Goal: Information Seeking & Learning: Find contact information

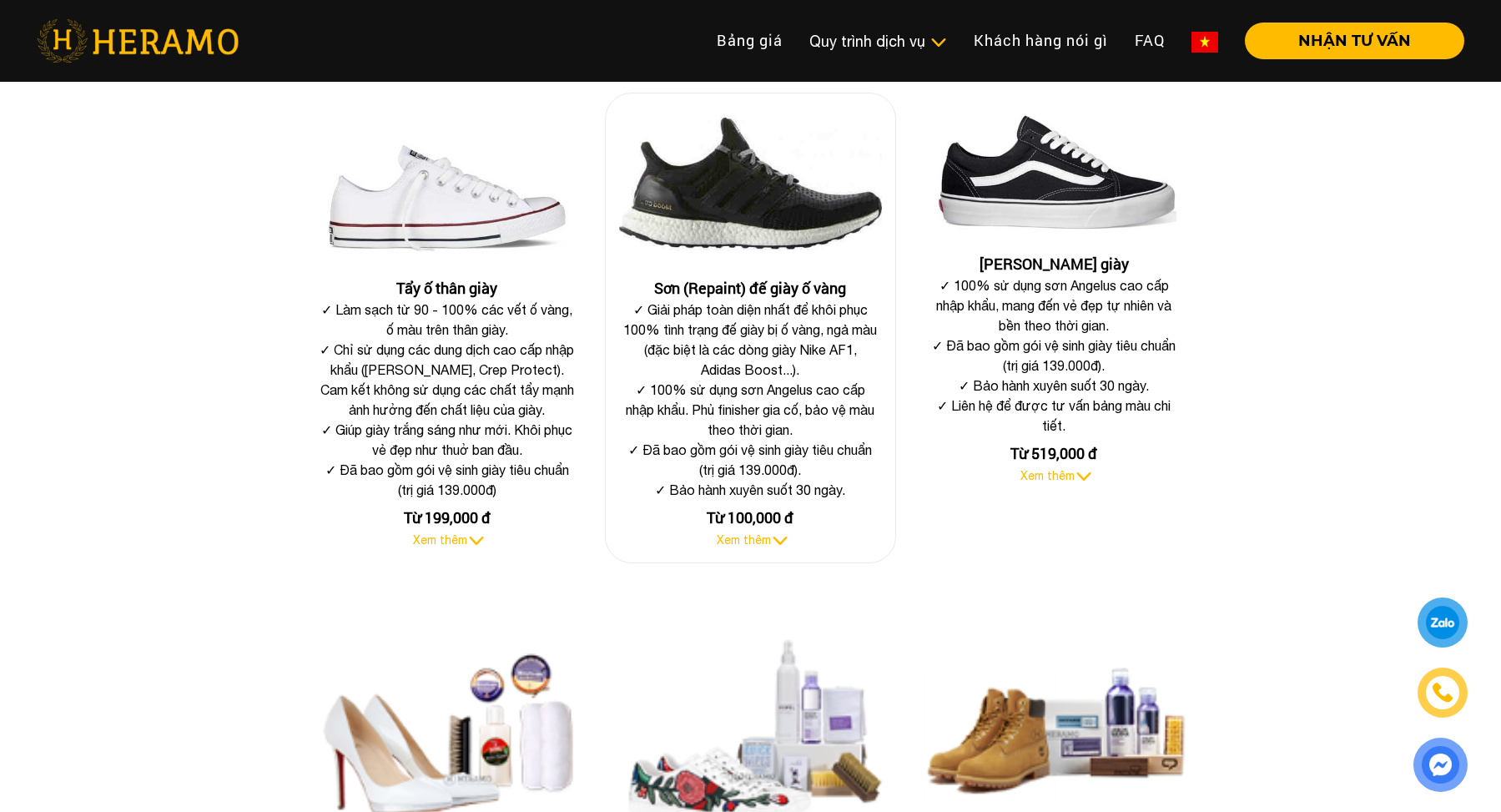
scroll to position [668, 0]
click at [735, 533] on span "Xem thêm" at bounding box center [744, 538] width 54 height 13
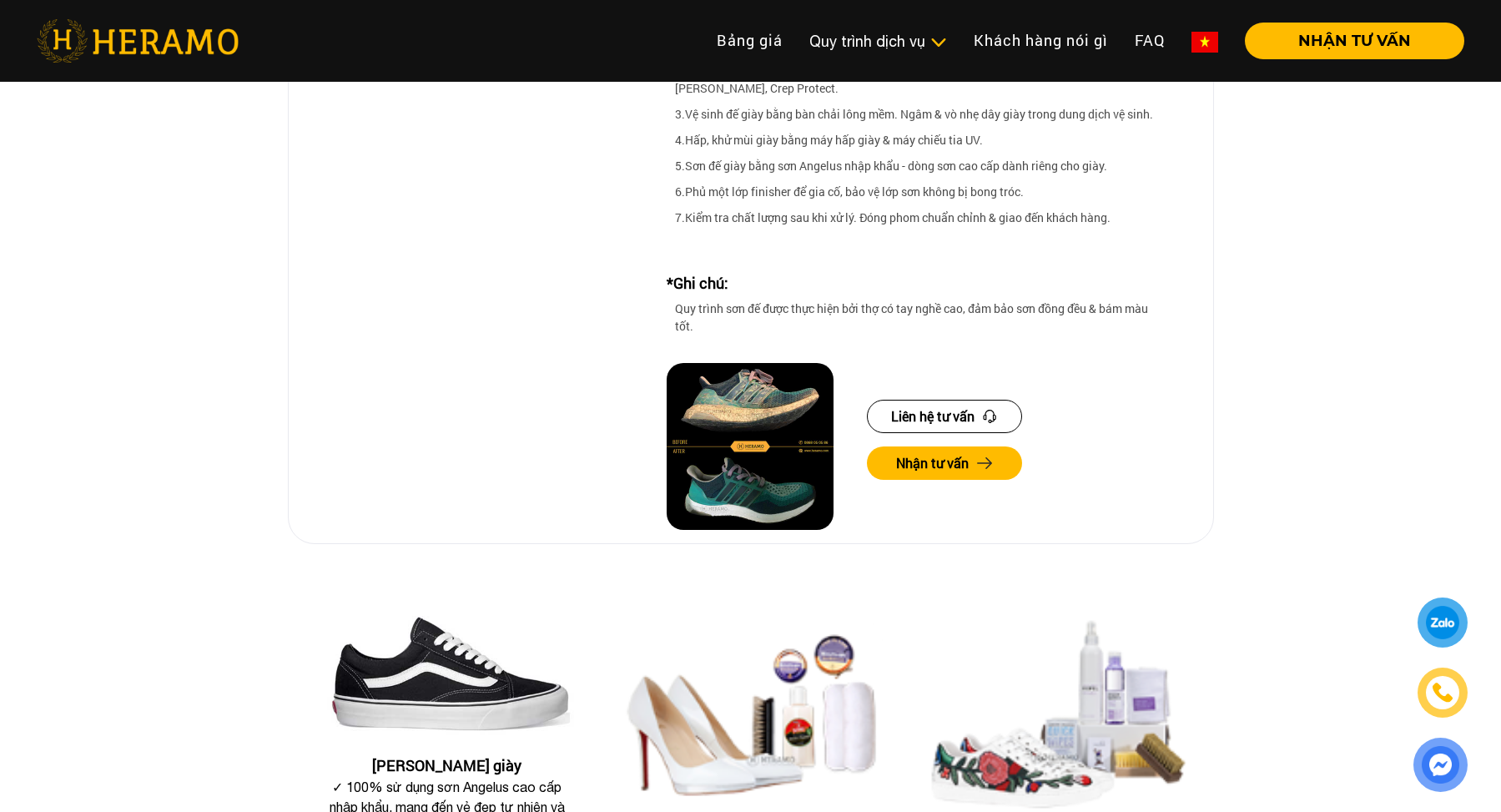
scroll to position [2002, 0]
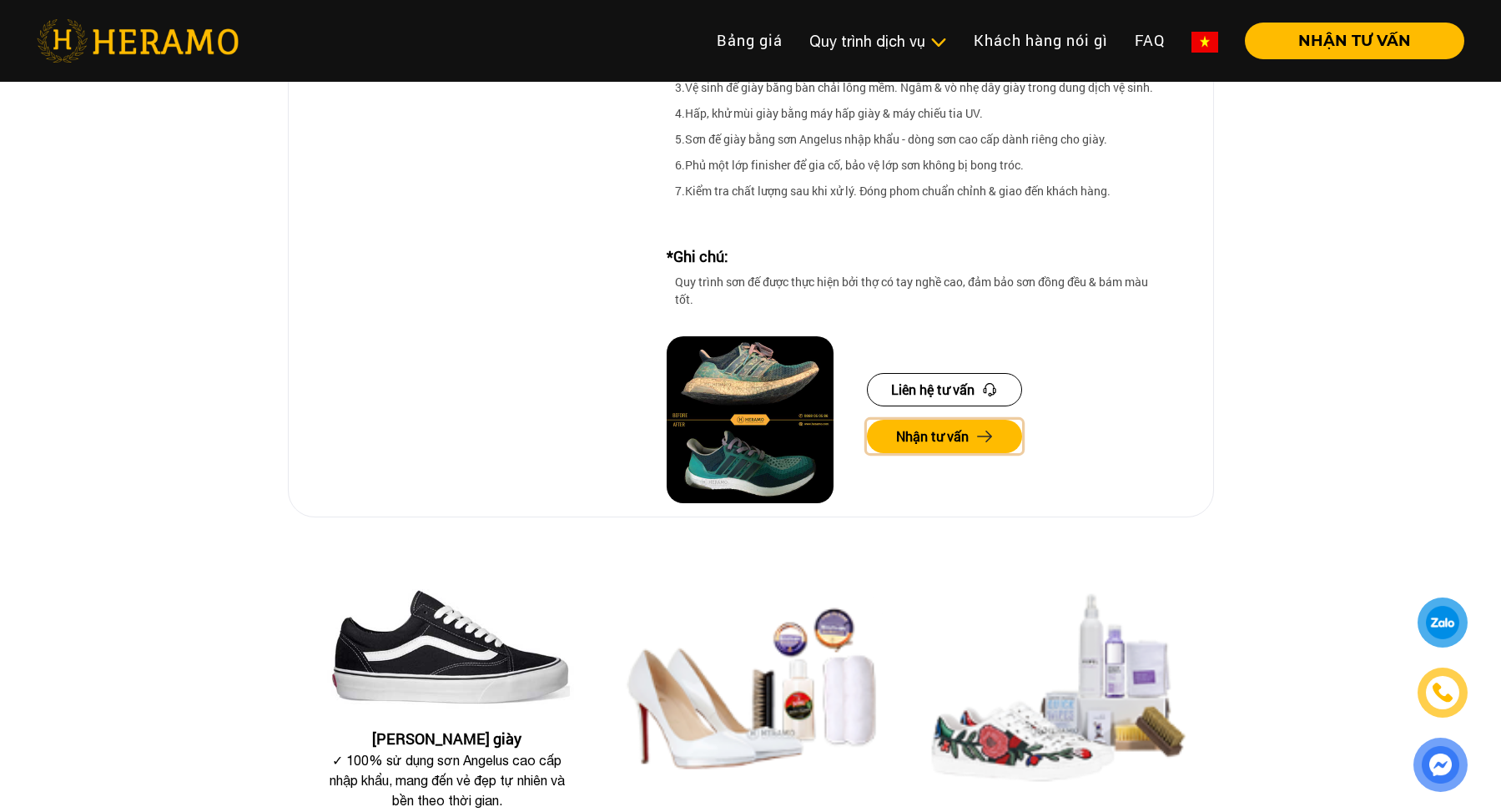
click at [951, 420] on button "Nhận tư vấn" at bounding box center [945, 436] width 156 height 33
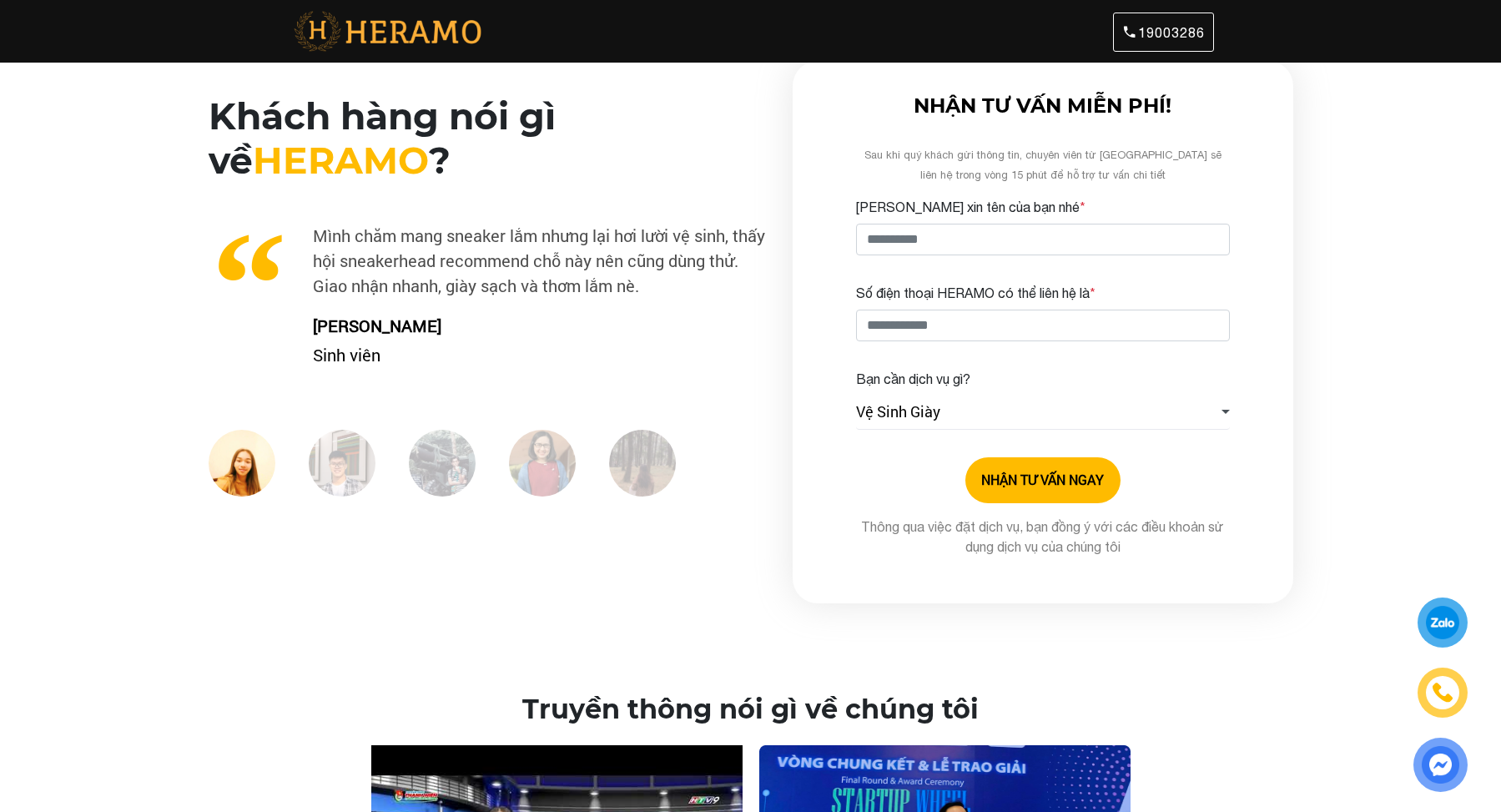
scroll to position [12, 0]
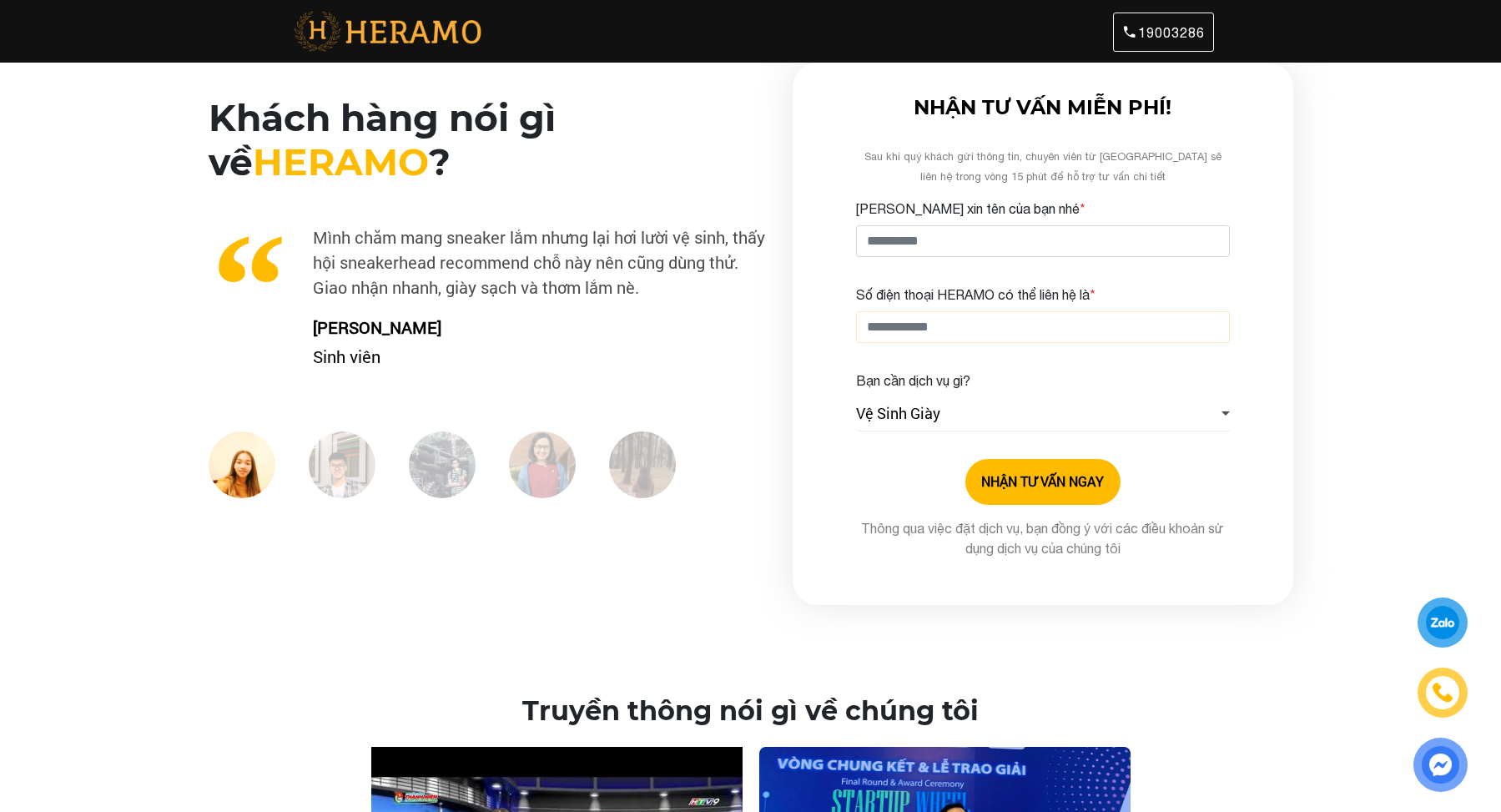
click at [935, 342] on input "Số điện thoại HERAMO có thể liên hệ là *" at bounding box center [1043, 327] width 374 height 31
click at [893, 413] on span "Vệ Sinh Giày" at bounding box center [898, 413] width 84 height 23
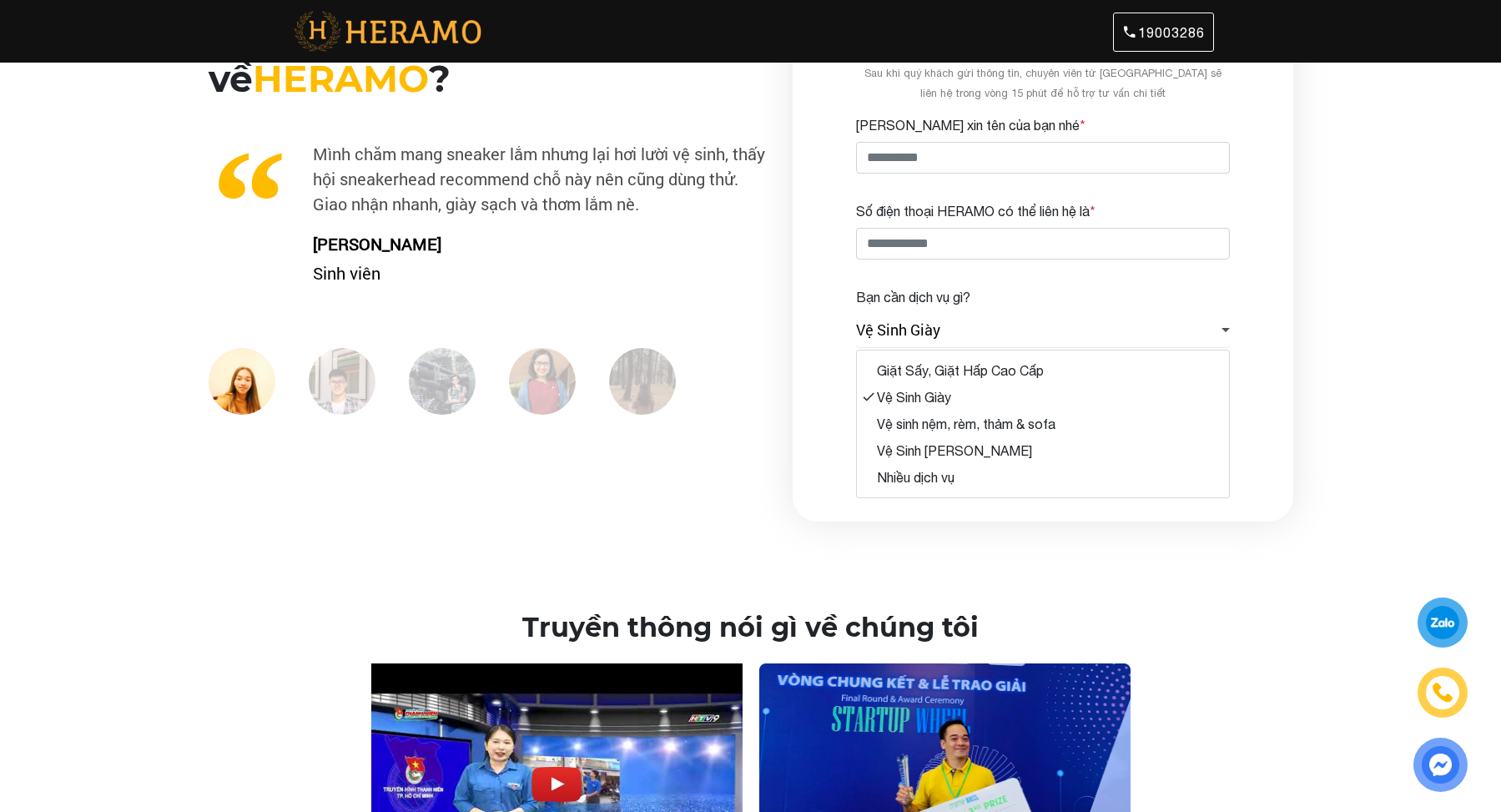
click at [770, 378] on div "Khách hàng nói gì về HERAMO ? Xu cà na đi Đà Lạt ngay mùa mưa đất đỏ, tưởng quă…" at bounding box center [487, 267] width 584 height 509
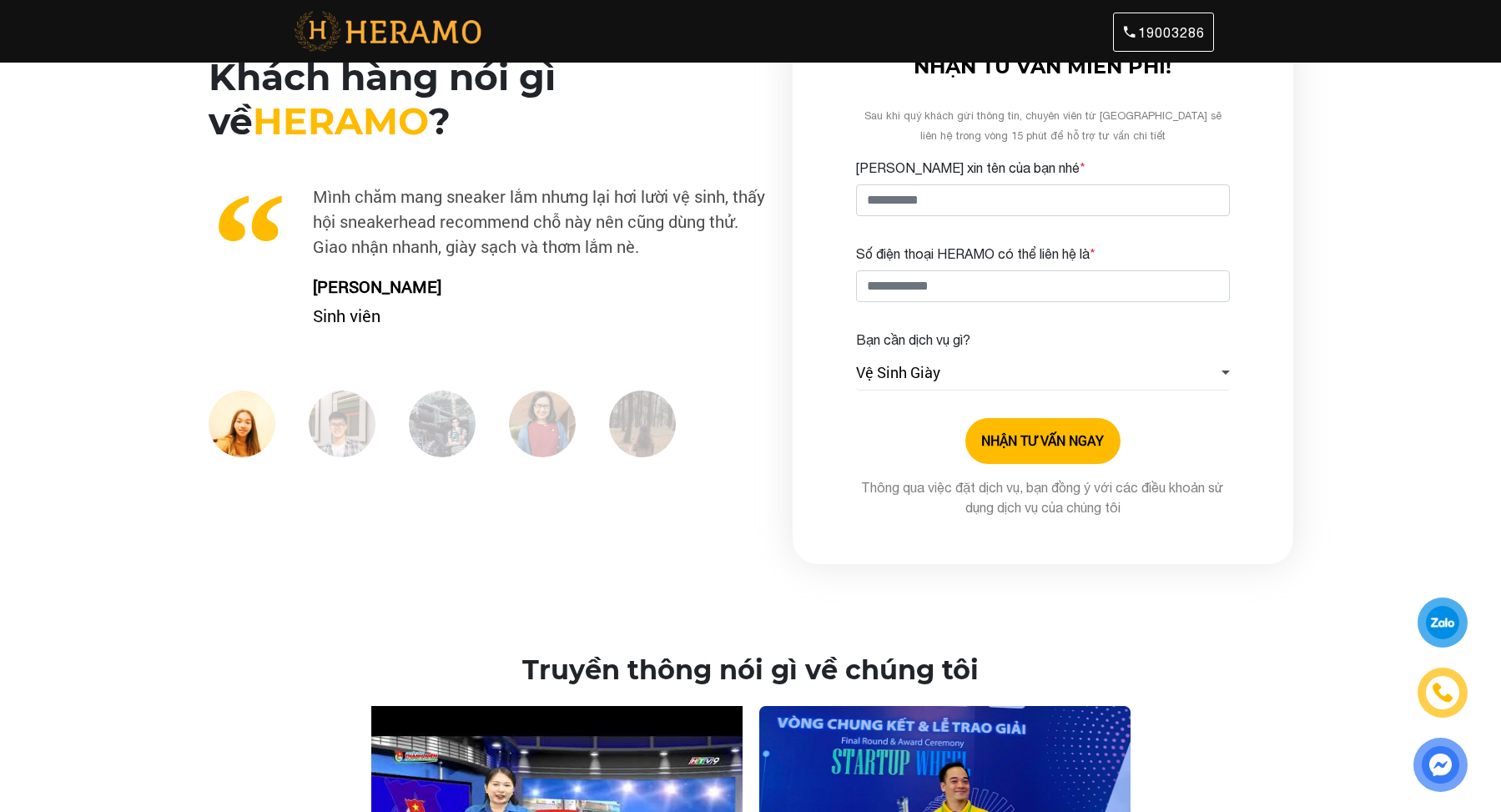
scroll to position [0, 0]
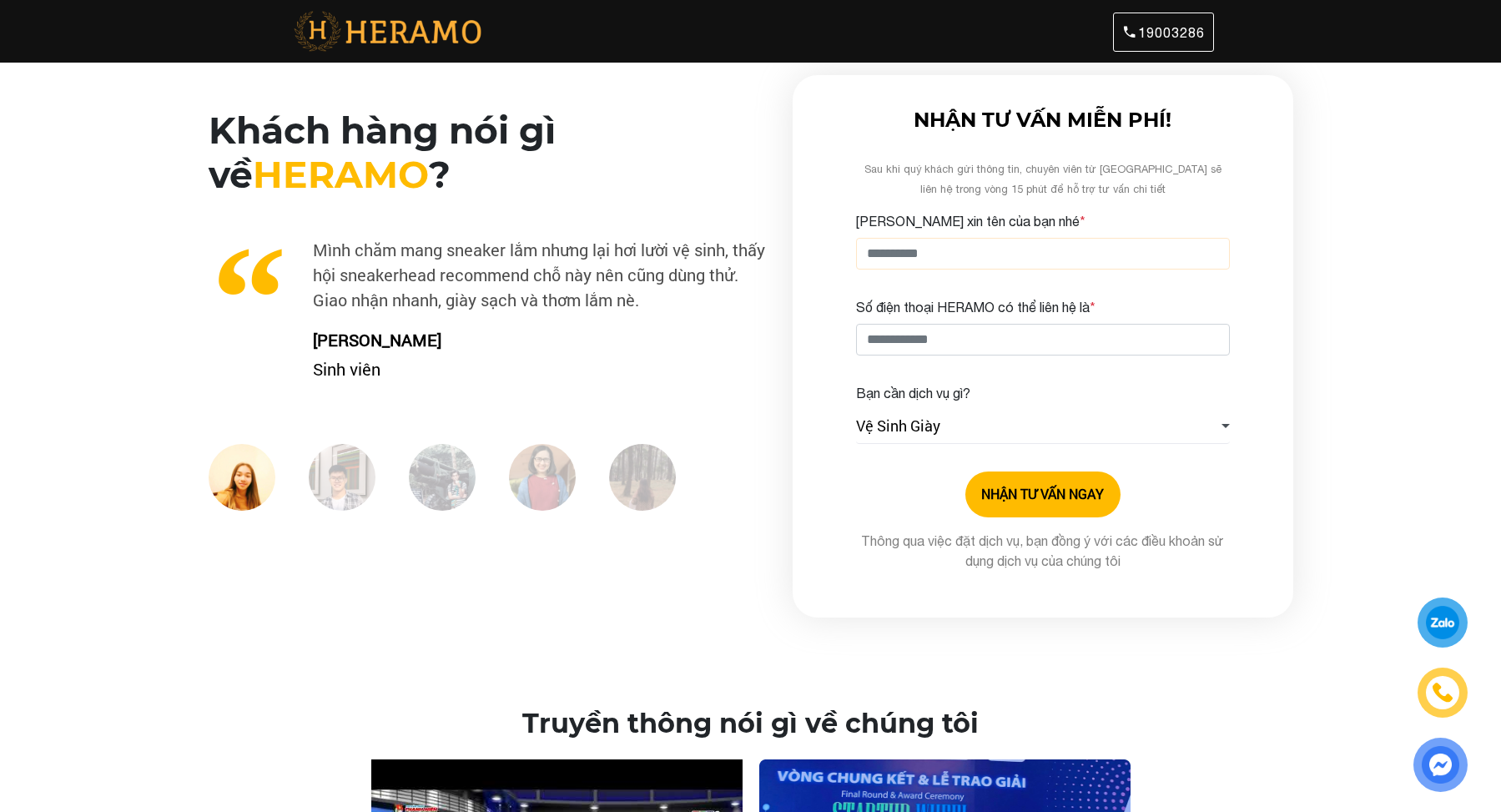
click at [927, 251] on input "Cho HERAMO xin tên của bạn nhé *" at bounding box center [1043, 253] width 374 height 31
type input "**********"
click at [935, 341] on input "Số điện thoại HERAMO có thể liên hệ là *" at bounding box center [1043, 339] width 374 height 31
paste input "*********"
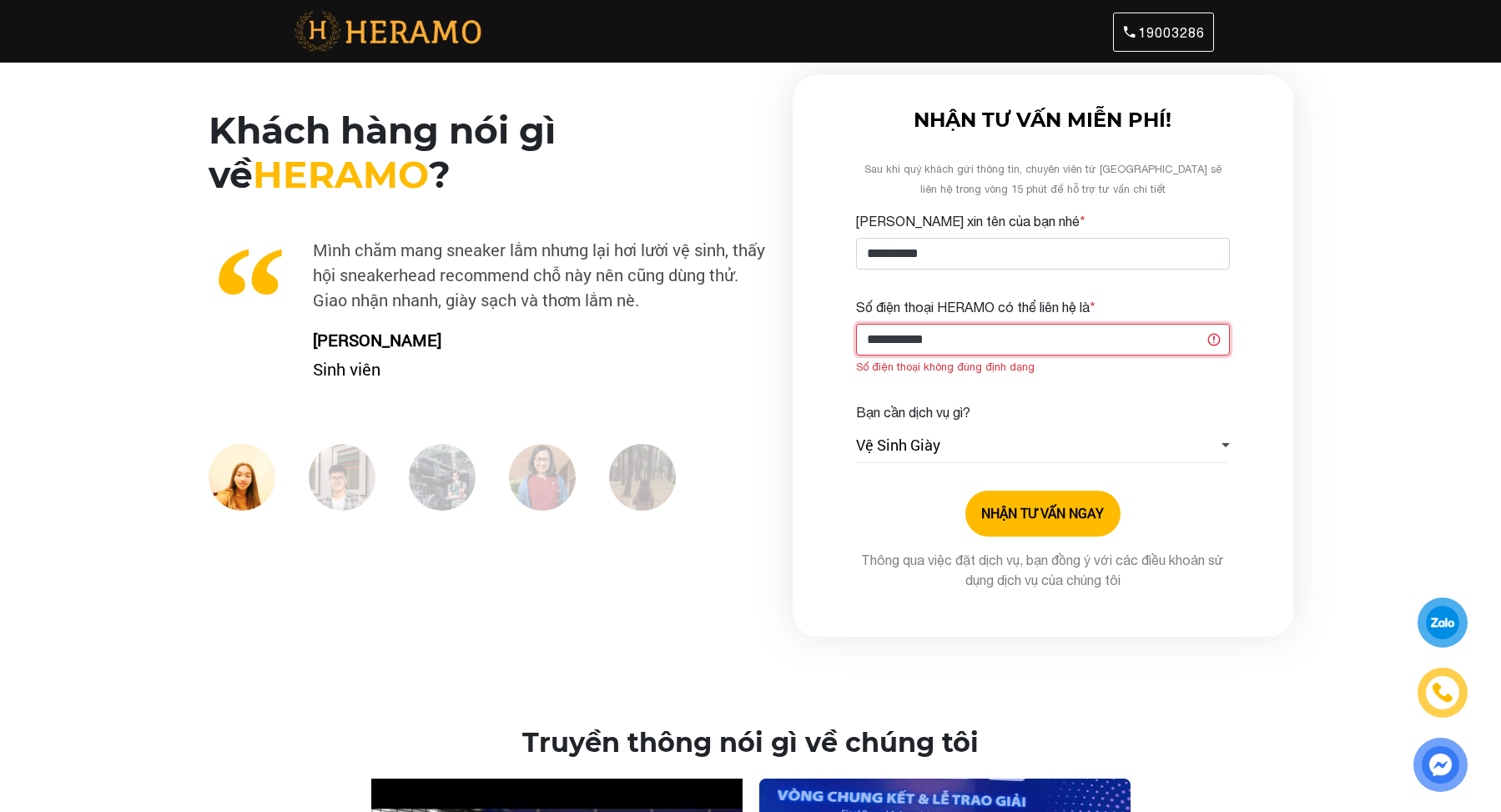
drag, startPoint x: 891, startPoint y: 344, endPoint x: 923, endPoint y: 337, distance: 32.8
click at [894, 344] on input "**********" at bounding box center [1043, 339] width 374 height 31
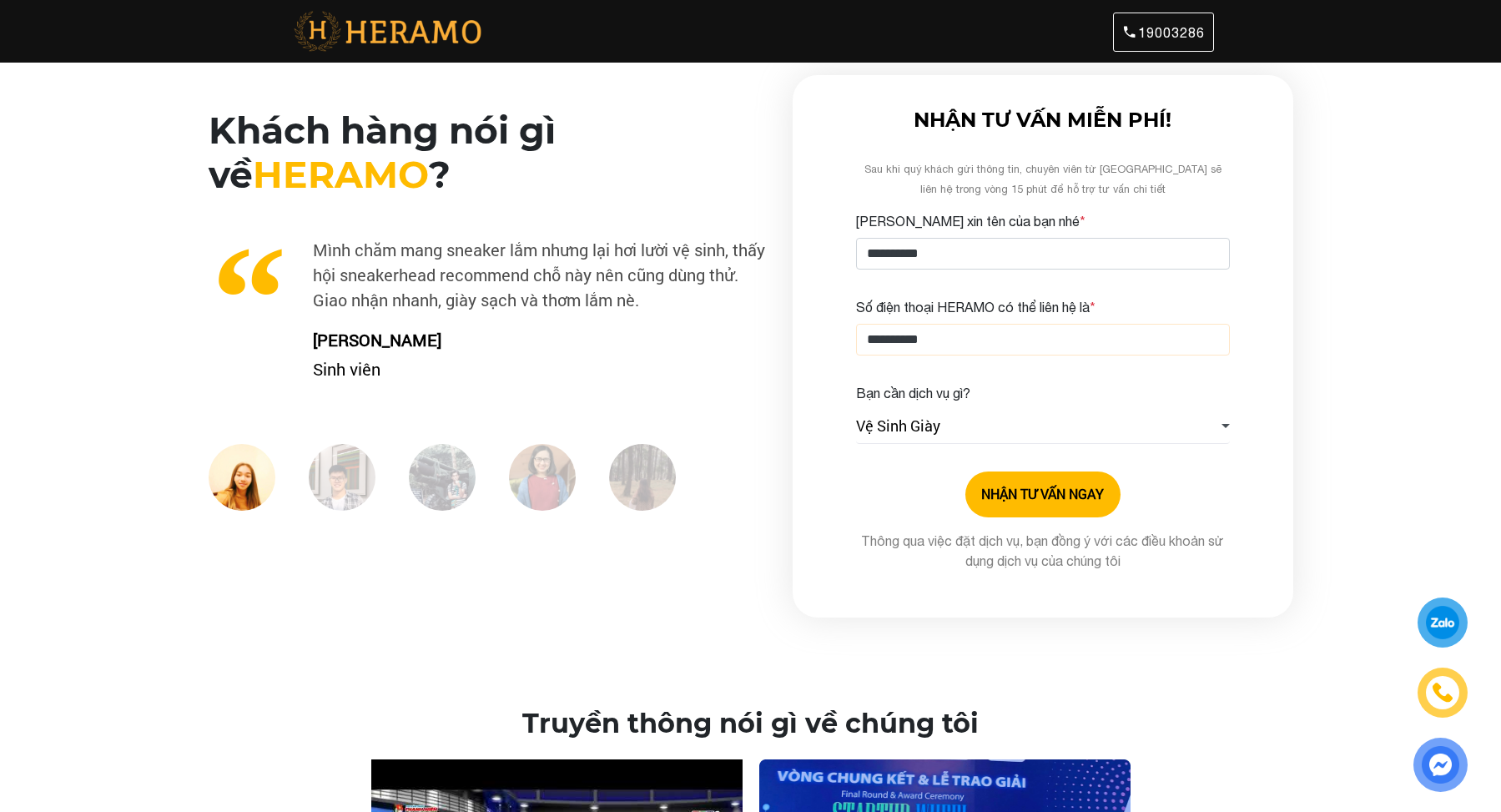
type input "**********"
click at [999, 482] on button "NHẬN TƯ VẤN NGAY" at bounding box center [1043, 494] width 156 height 46
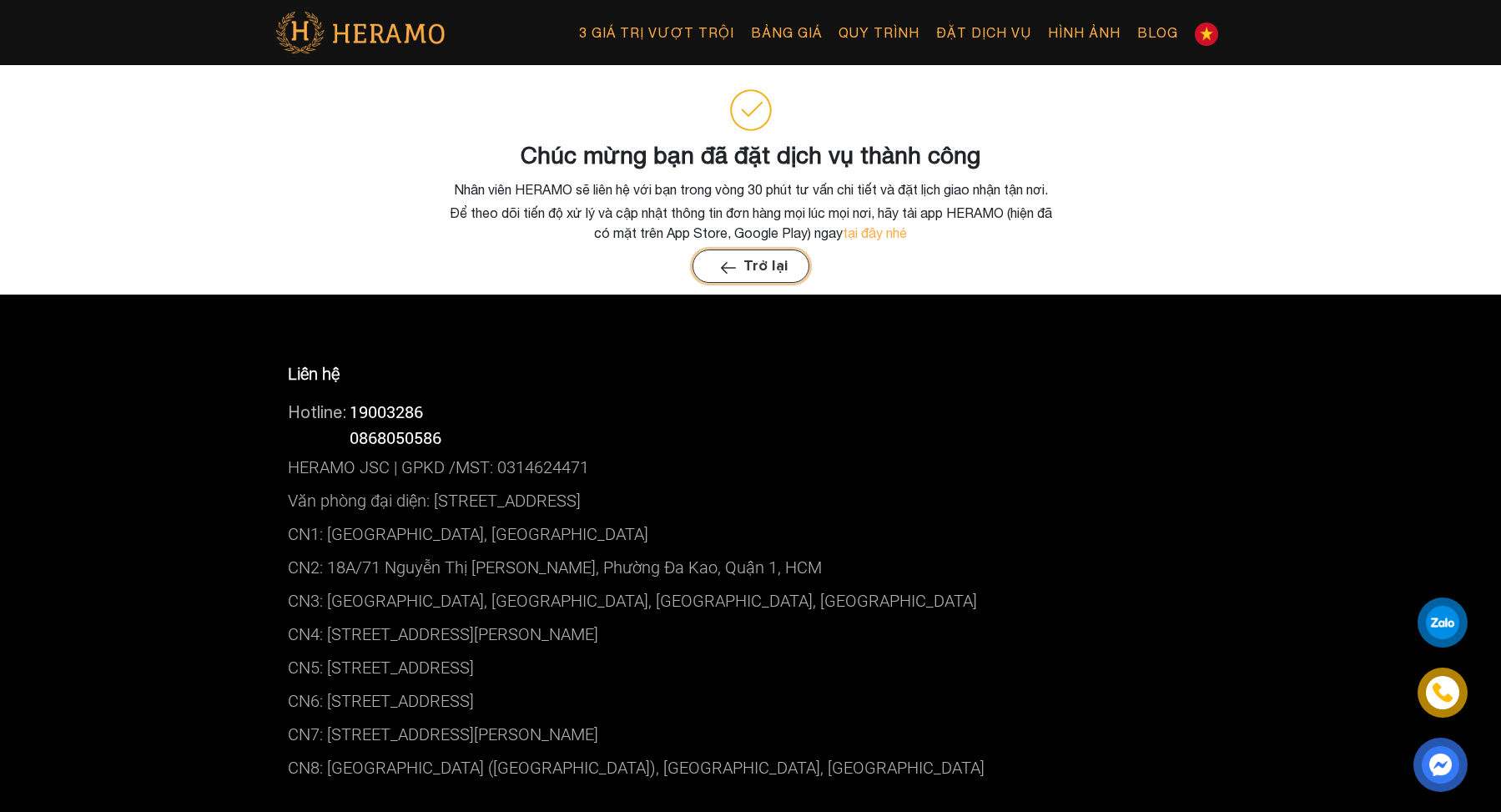
click at [773, 269] on button "Trở lại" at bounding box center [751, 266] width 117 height 33
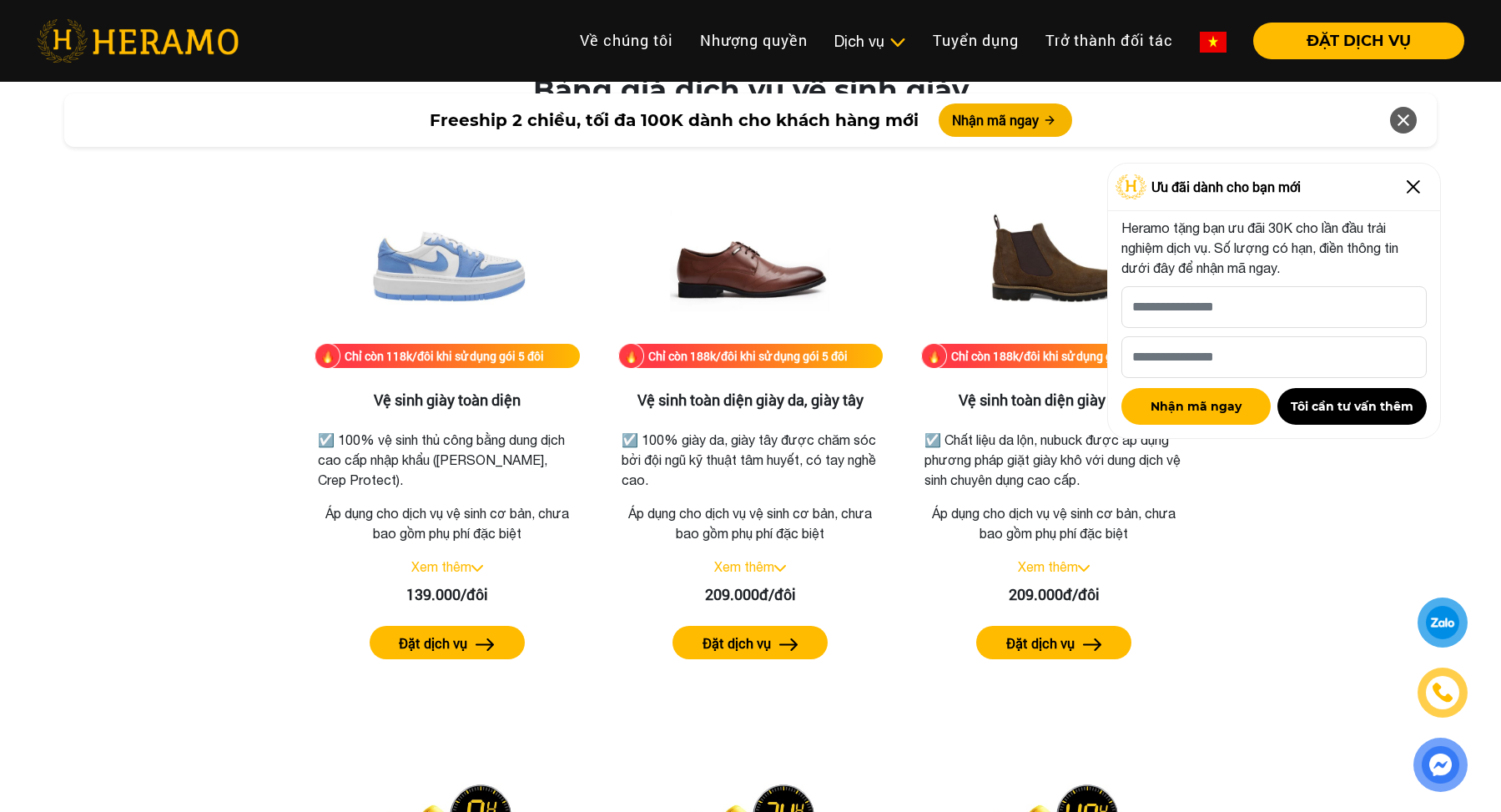
scroll to position [2252, 0]
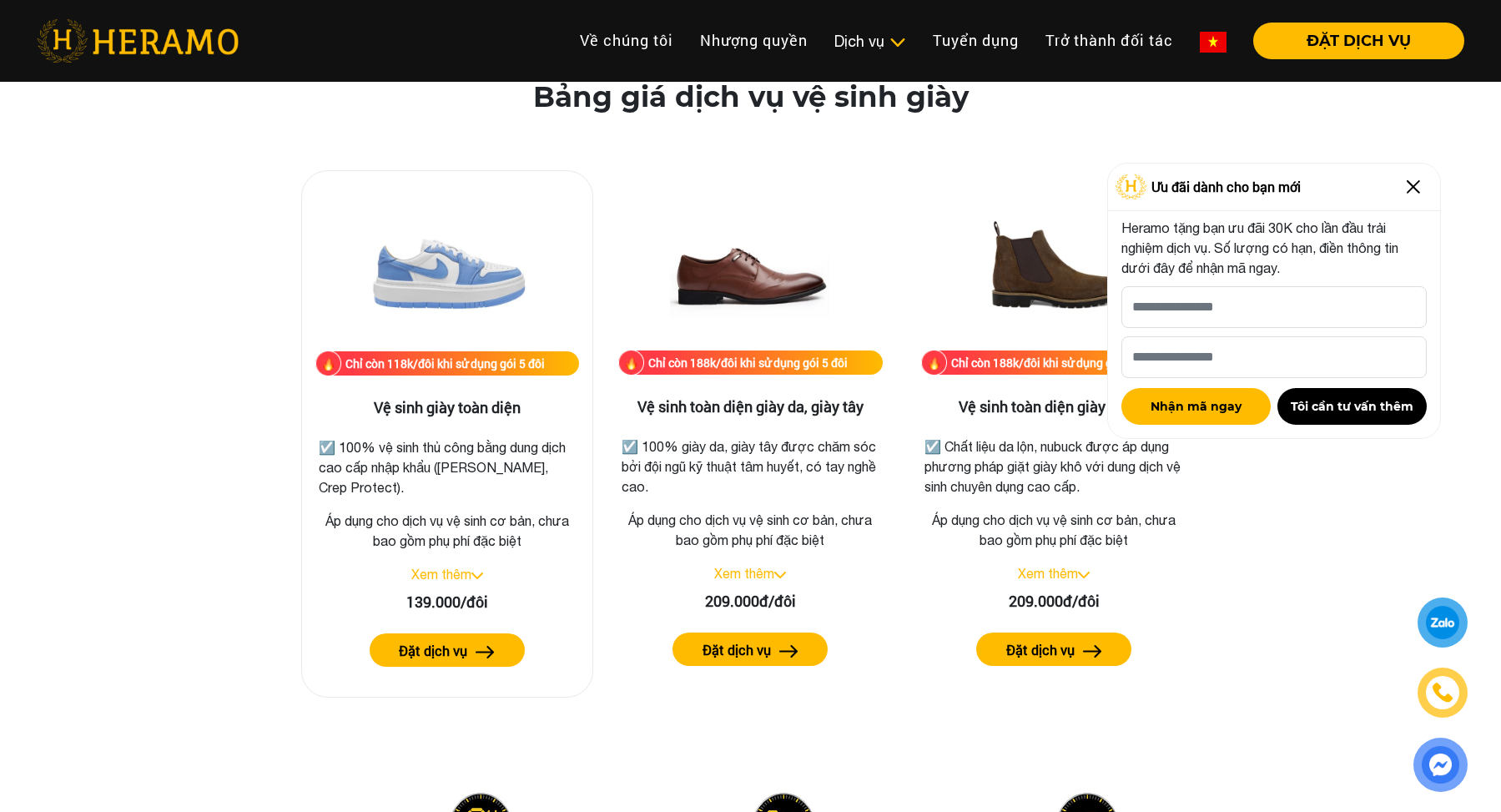
click at [462, 571] on link "Xem thêm" at bounding box center [441, 573] width 60 height 15
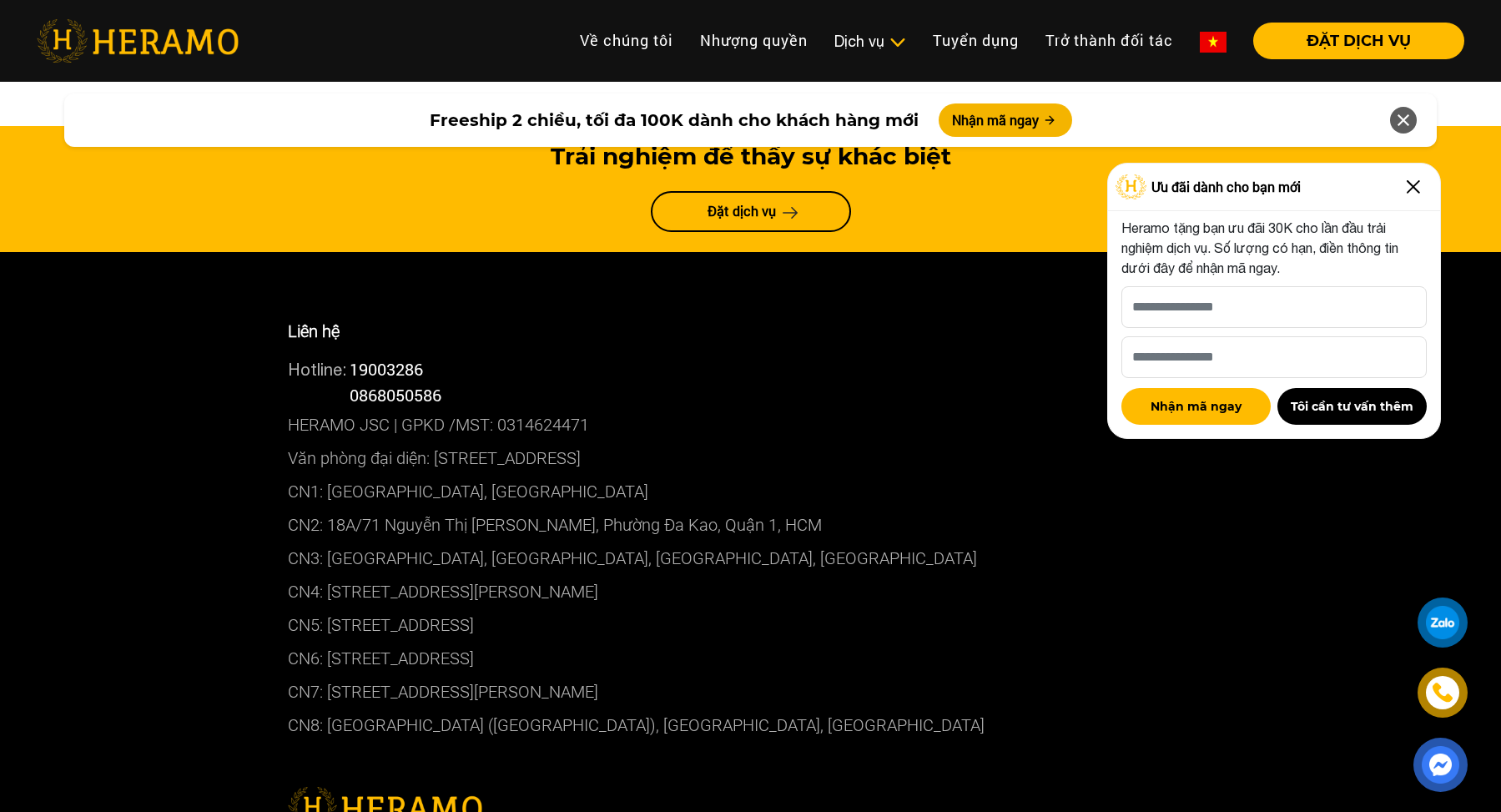
scroll to position [9425, 0]
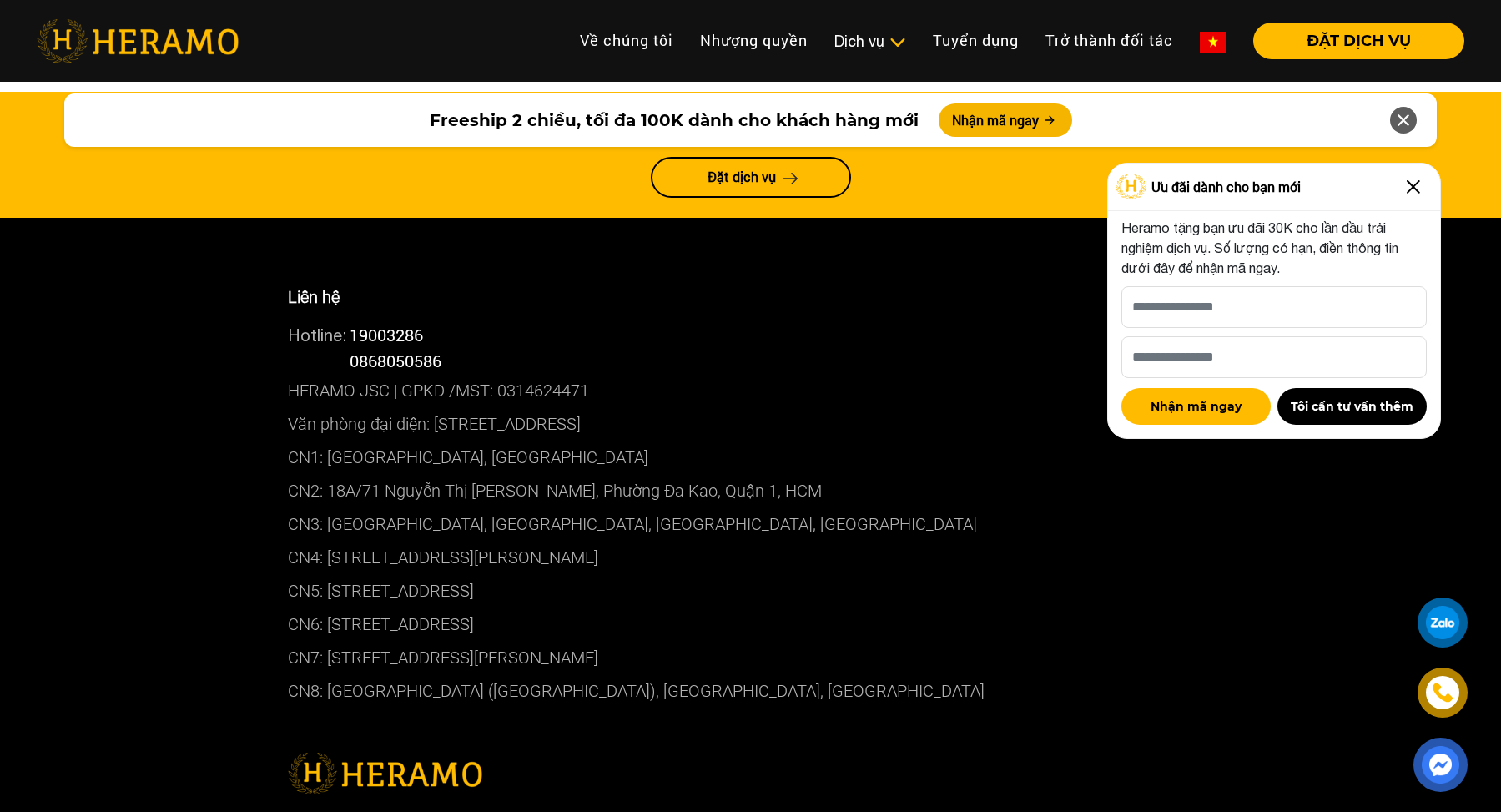
drag, startPoint x: 799, startPoint y: 285, endPoint x: 434, endPoint y: 281, distance: 365.0
click at [434, 407] on p "Văn phòng đại diện: [STREET_ADDRESS]" at bounding box center [751, 424] width 927 height 33
click at [149, 413] on div "Liên hệ Hotline: 19003286 Hotline: 0868050586 HERAMO JSC | GPKD /MST: 031462447…" at bounding box center [750, 793] width 1501 height 1151
drag, startPoint x: 614, startPoint y: 314, endPoint x: 404, endPoint y: 459, distance: 255.2
click at [404, 459] on div "Liên hệ Hotline: 19003286 Hotline: 0868050586 HERAMO JSC | GPKD /MST: 031462447…" at bounding box center [751, 496] width 951 height 473
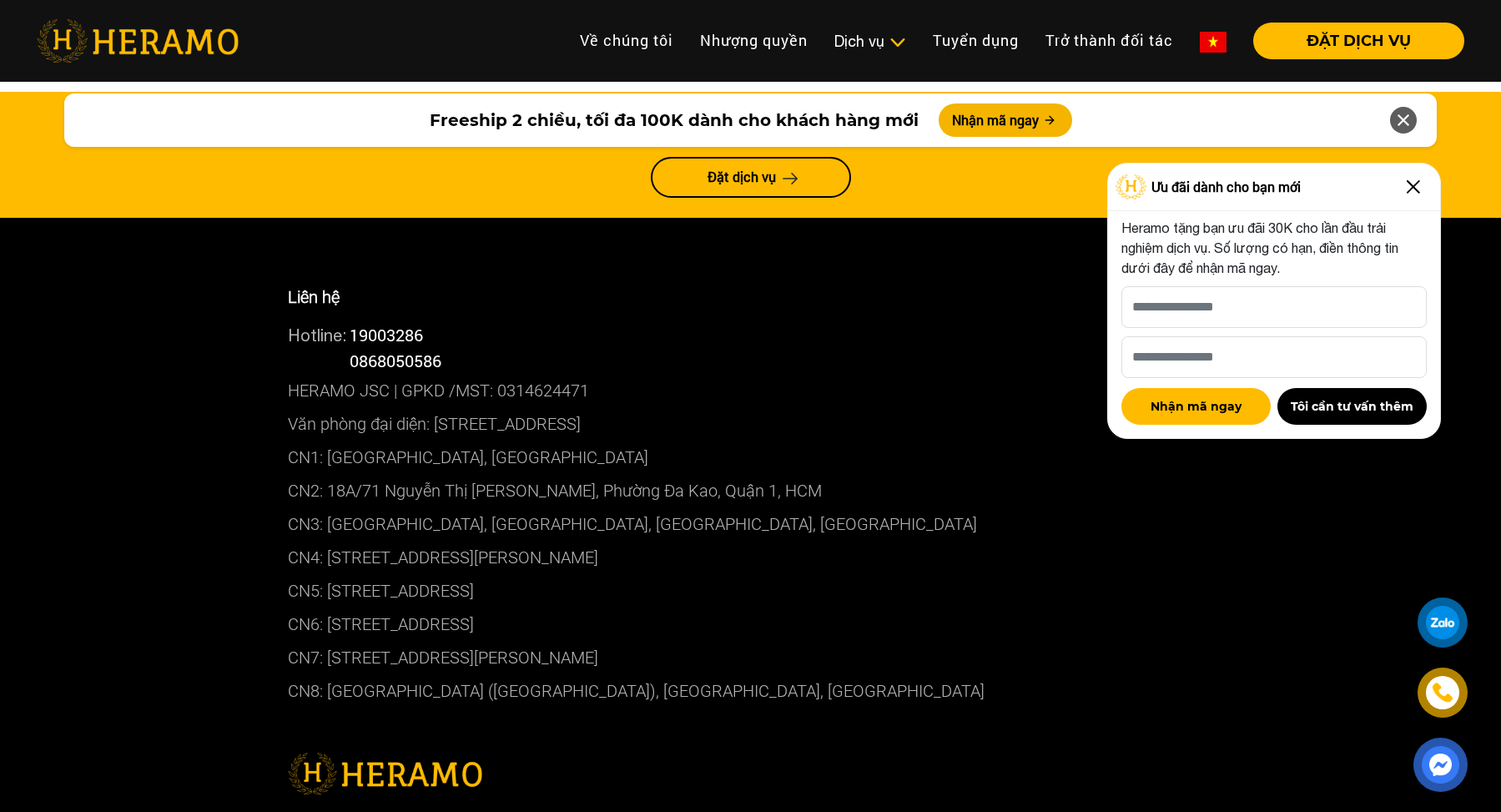
click at [654, 574] on p "CN5: [STREET_ADDRESS]" at bounding box center [751, 591] width 927 height 33
drag, startPoint x: 641, startPoint y: 450, endPoint x: 328, endPoint y: 462, distance: 313.2
click at [328, 574] on p "CN5: [STREET_ADDRESS]" at bounding box center [751, 591] width 927 height 33
copy p "[STREET_ADDRESS]"
copy p "01 Trường Sơn, Phường 4, Quận Tân Bình, HCM"
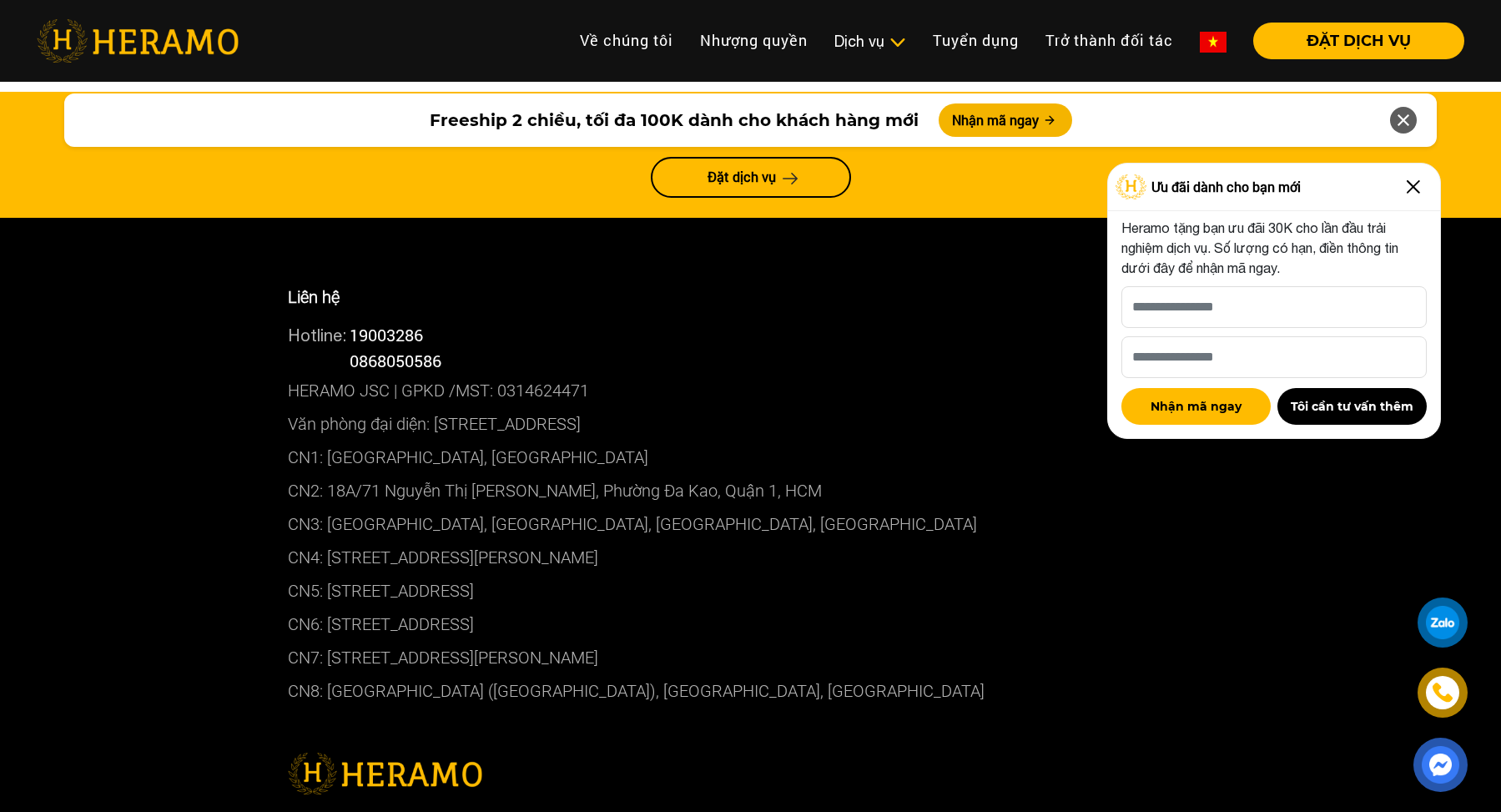
drag, startPoint x: 705, startPoint y: 275, endPoint x: 434, endPoint y: 286, distance: 271.2
click at [434, 407] on p "Văn phòng đại diện: [STREET_ADDRESS]" at bounding box center [751, 424] width 927 height 33
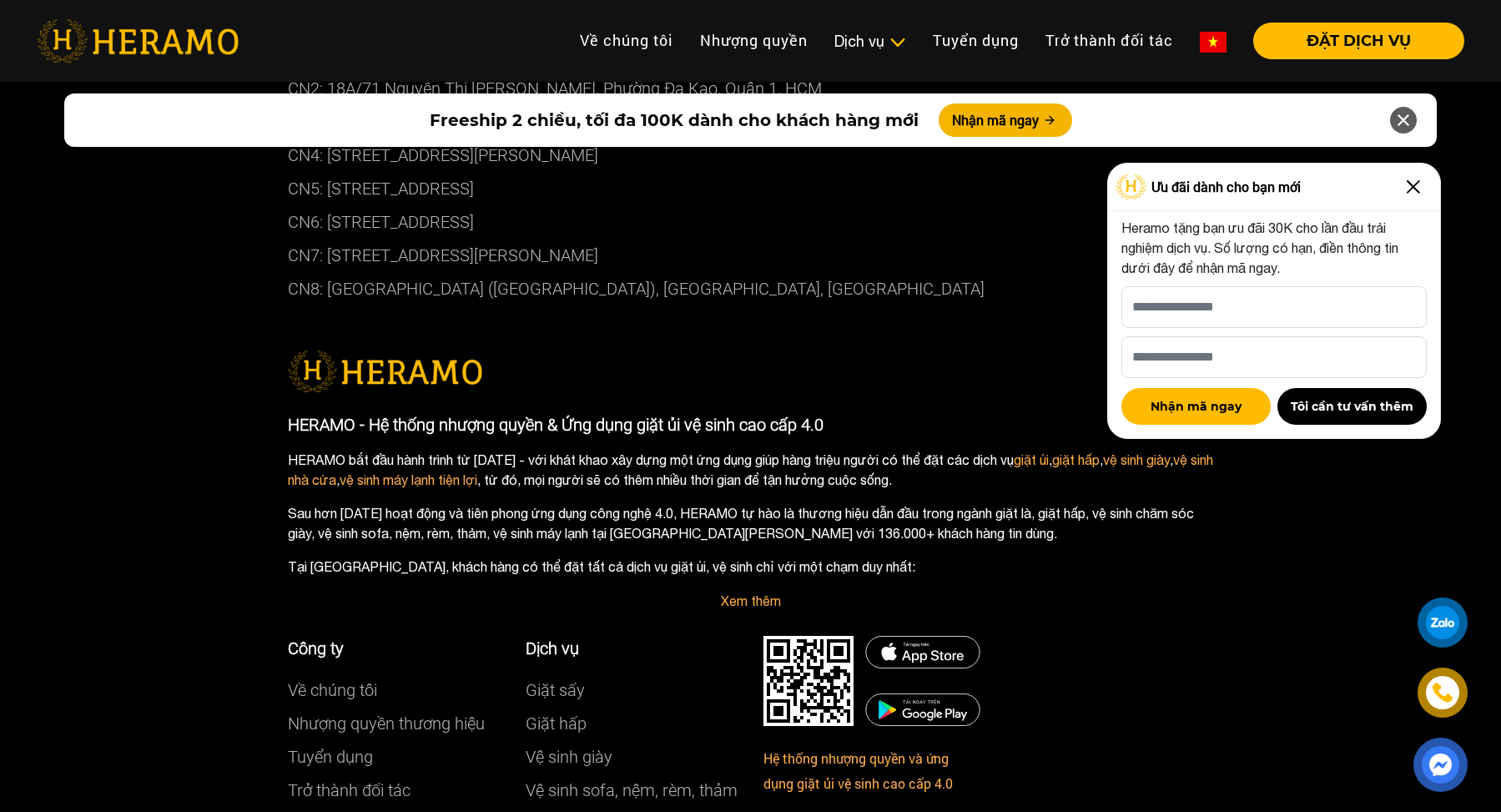
scroll to position [9925, 0]
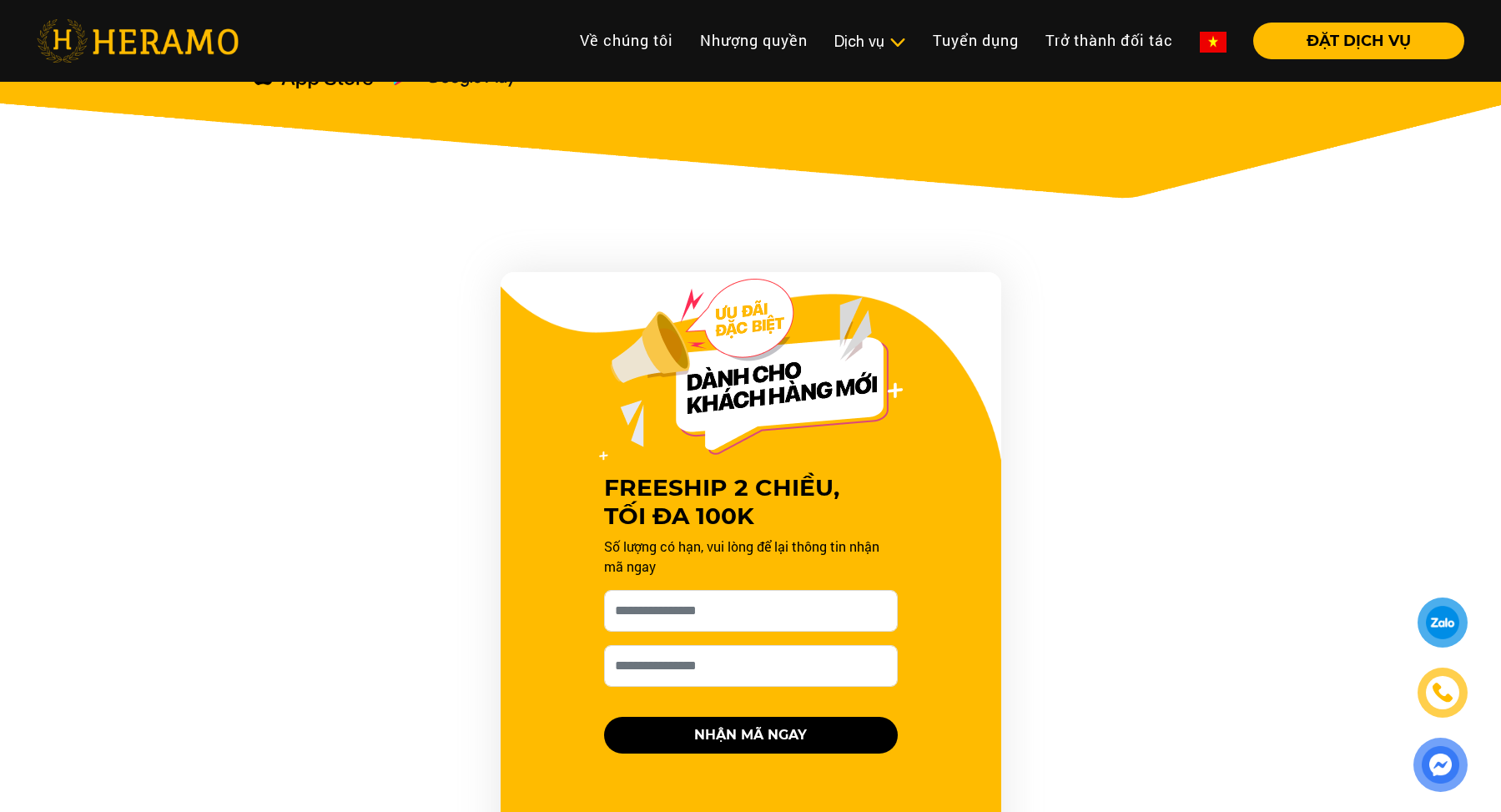
scroll to position [1001, 0]
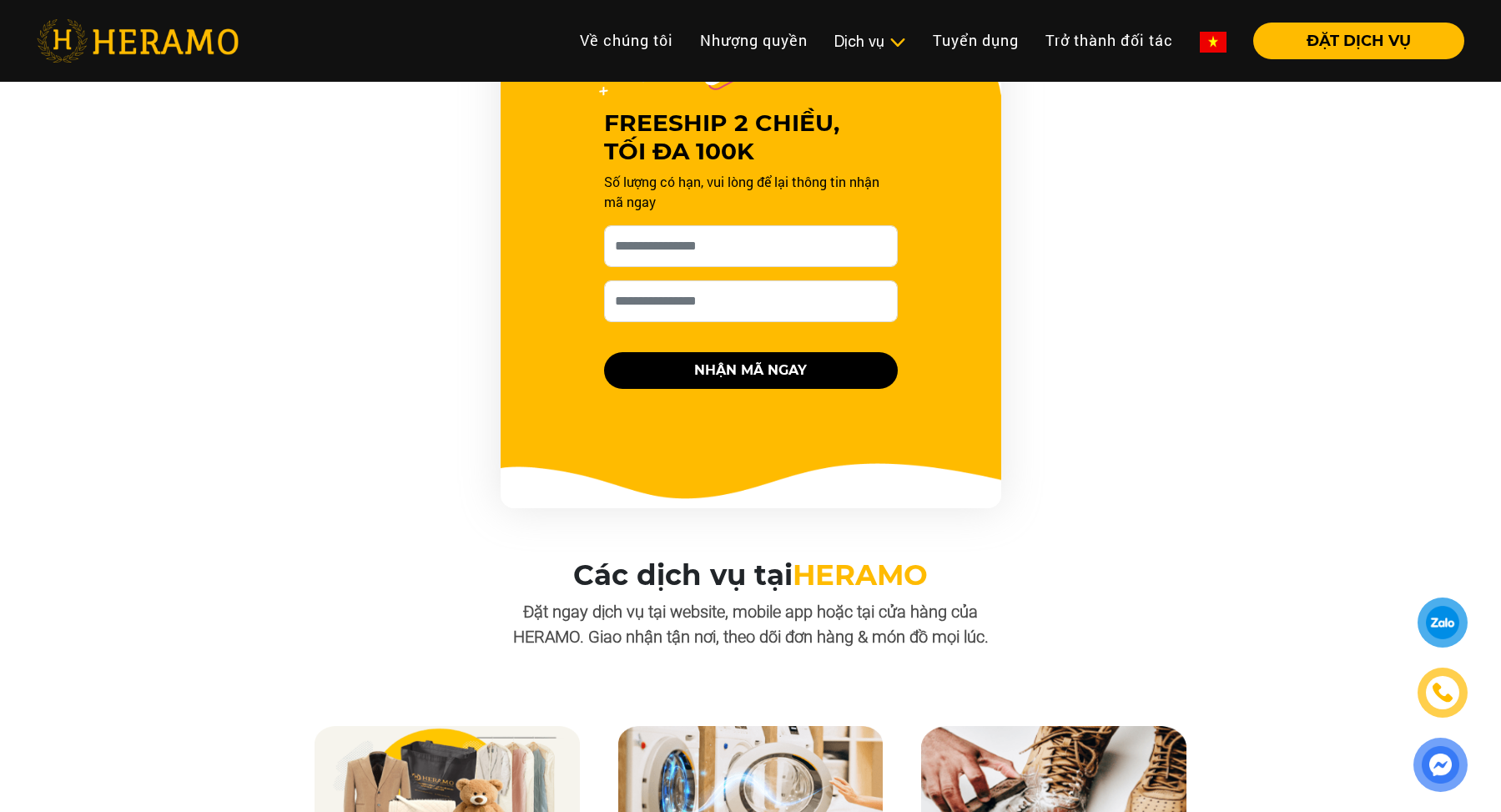
click at [1449, 764] on img at bounding box center [1441, 764] width 42 height 41
click at [1434, 619] on div at bounding box center [1442, 622] width 34 height 33
